Goal: Navigation & Orientation: Go to known website

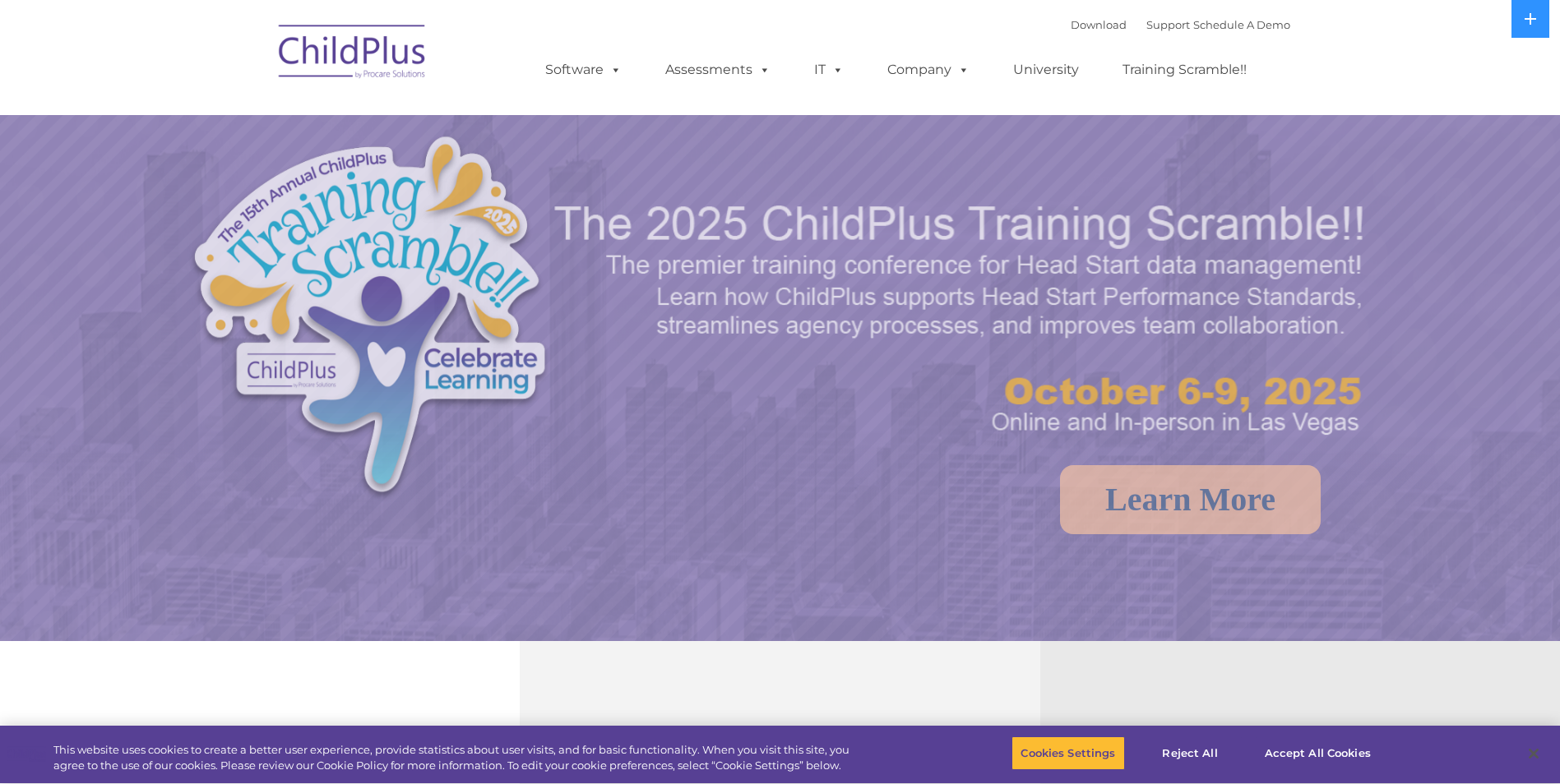
select select "MEDIUM"
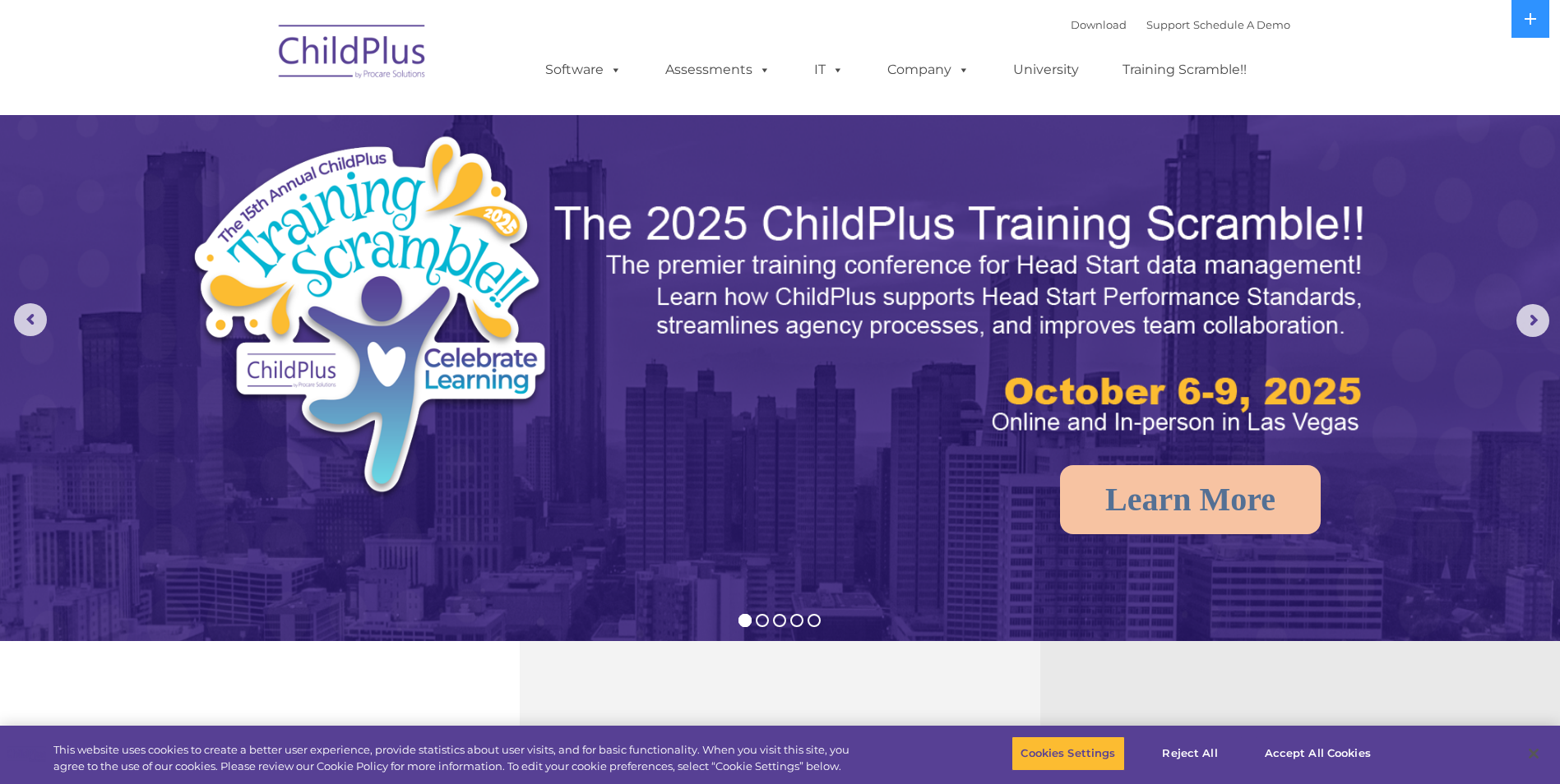
click at [317, 47] on img at bounding box center [352, 55] width 164 height 83
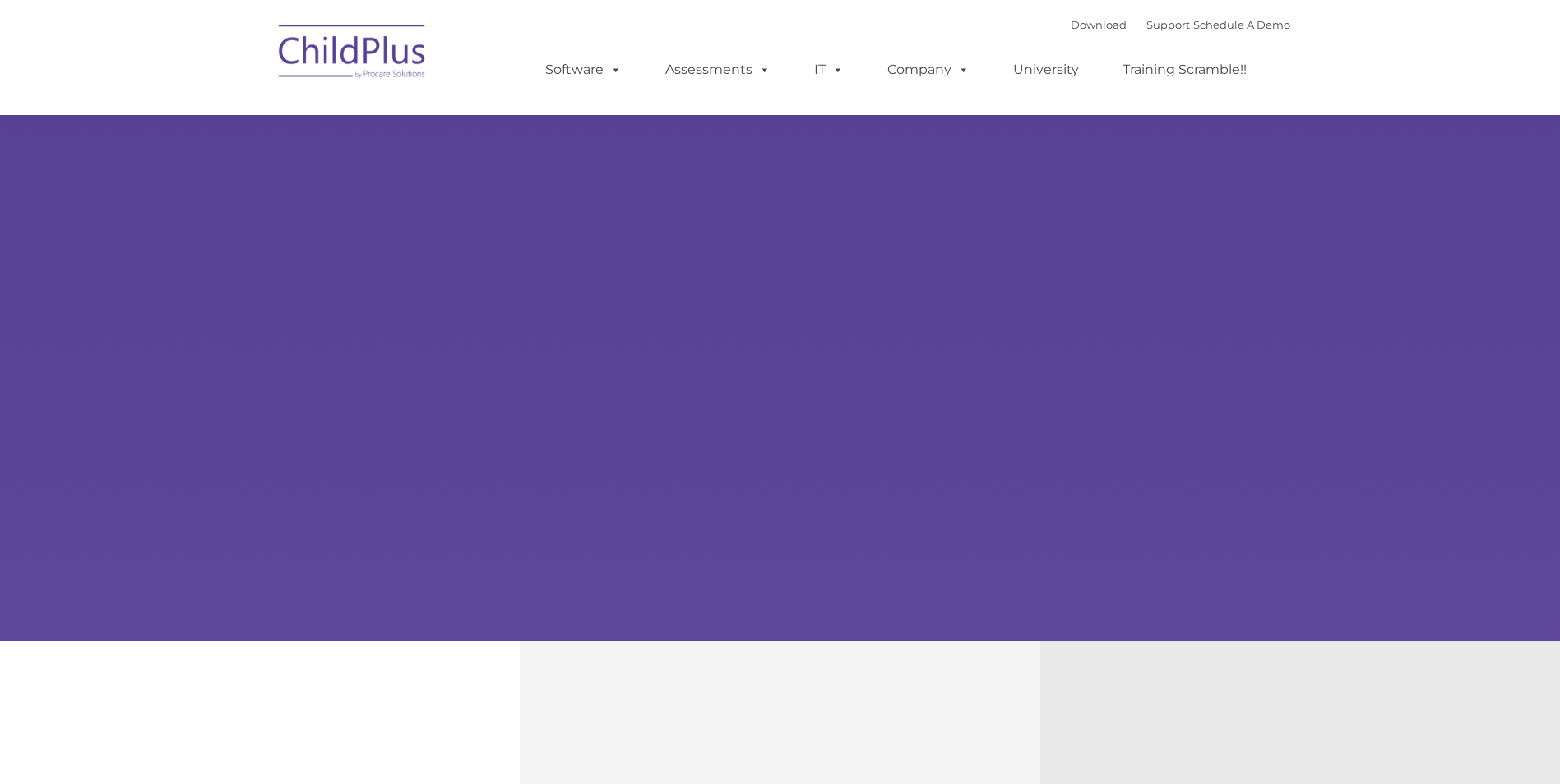
type input ""
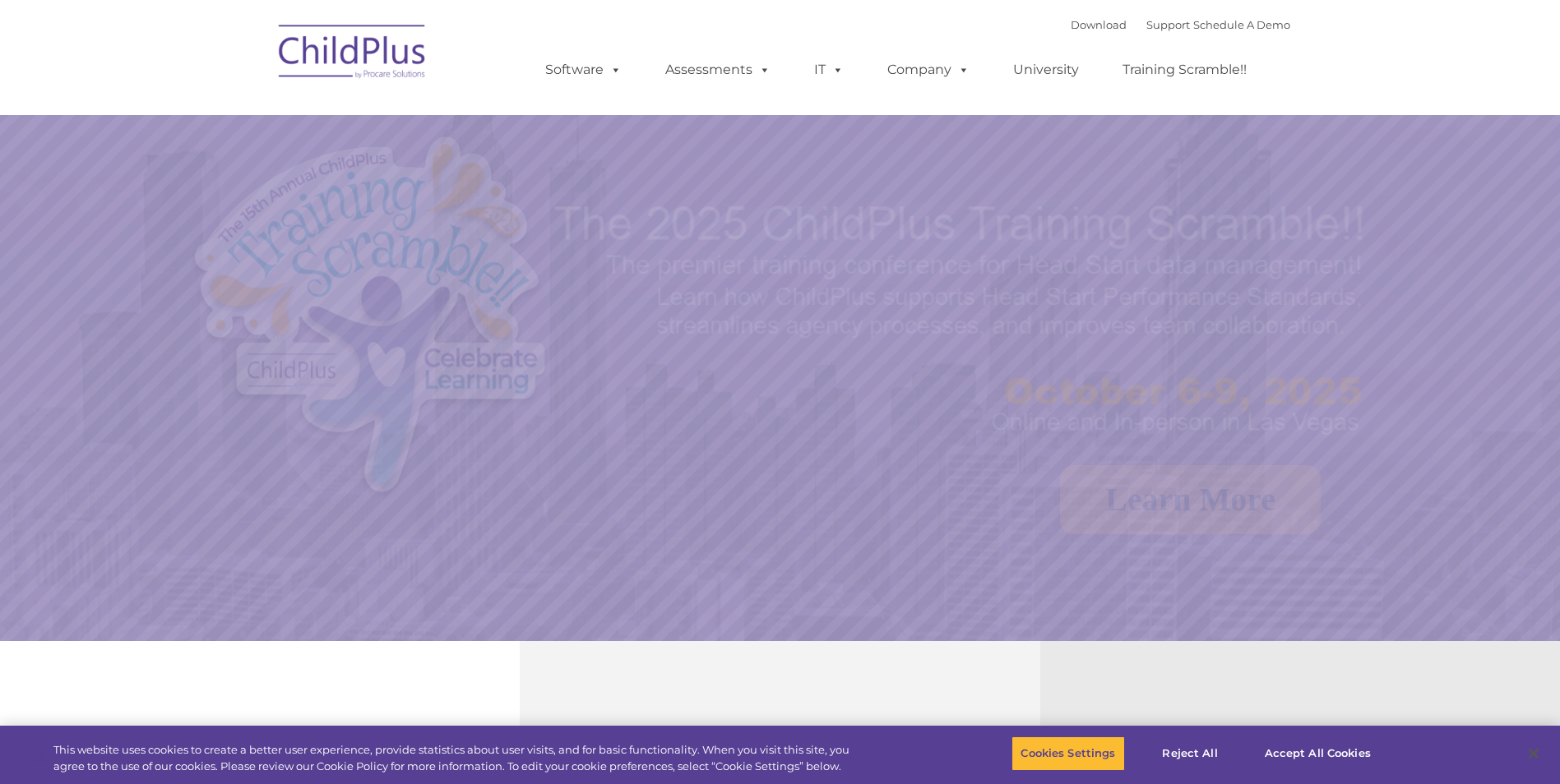
select select "MEDIUM"
